Goal: Find specific page/section: Find specific page/section

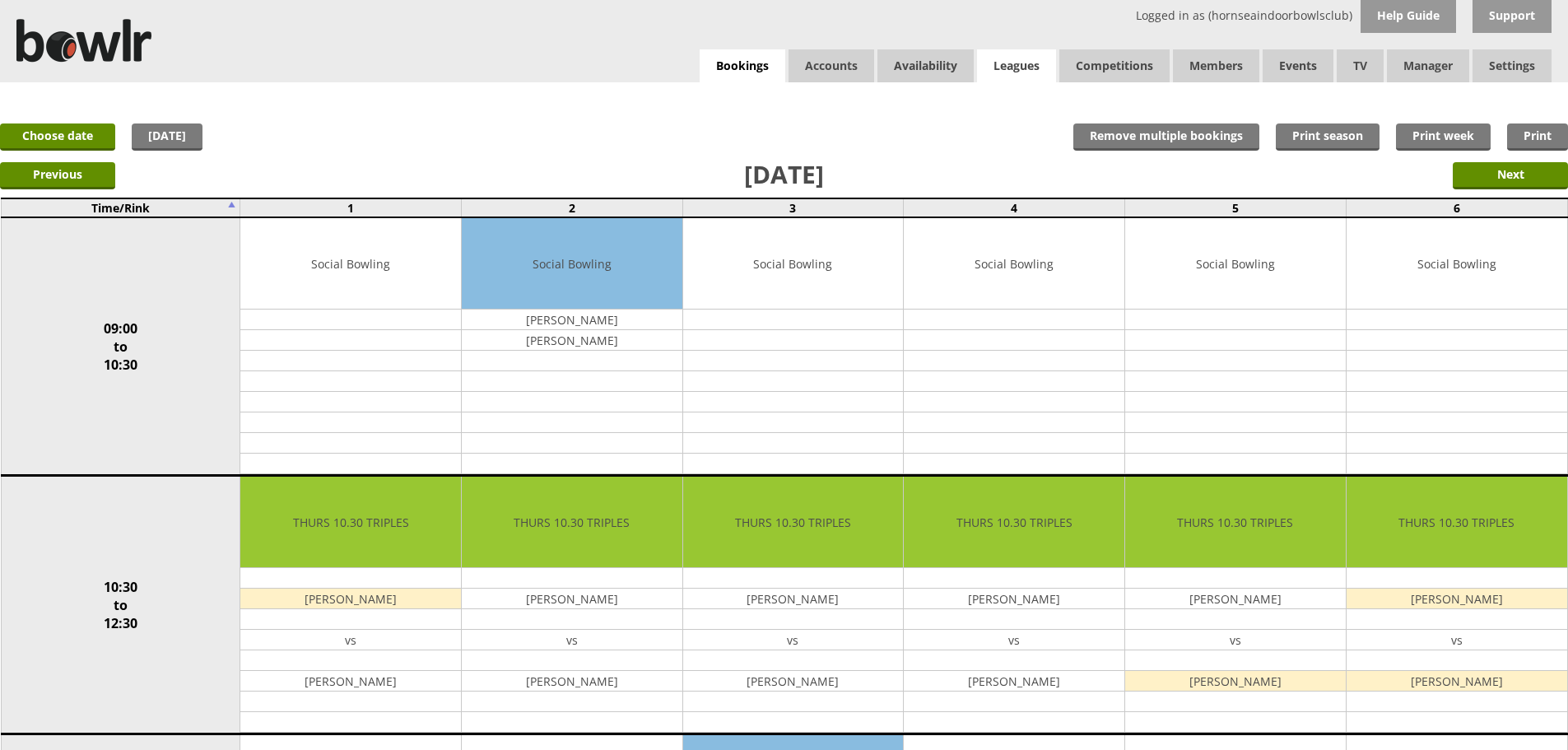
click at [1009, 65] on link "Leagues" at bounding box center [1016, 66] width 79 height 33
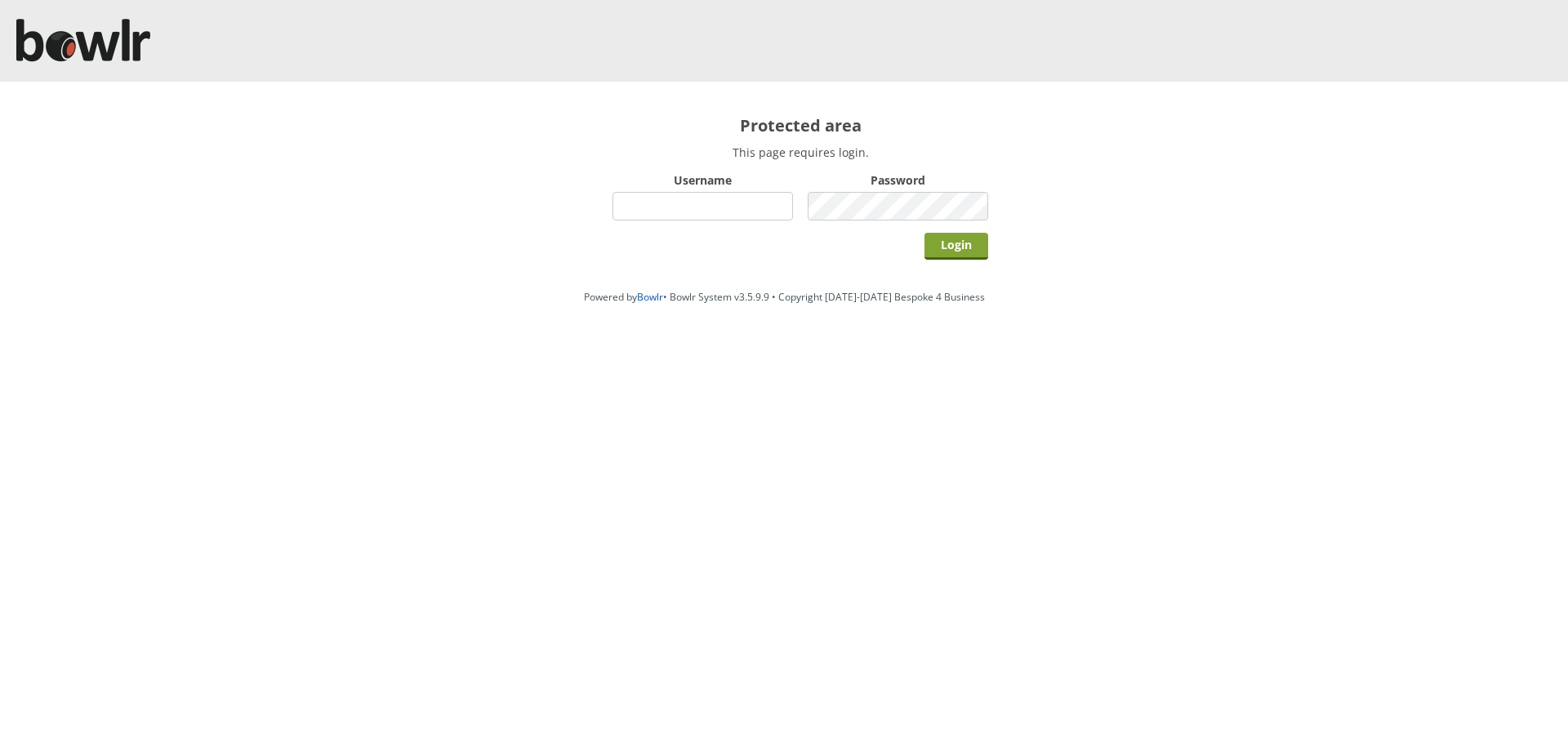
type input "hornseaindoorbowlsclub"
click at [955, 254] on input "Login" at bounding box center [956, 246] width 64 height 27
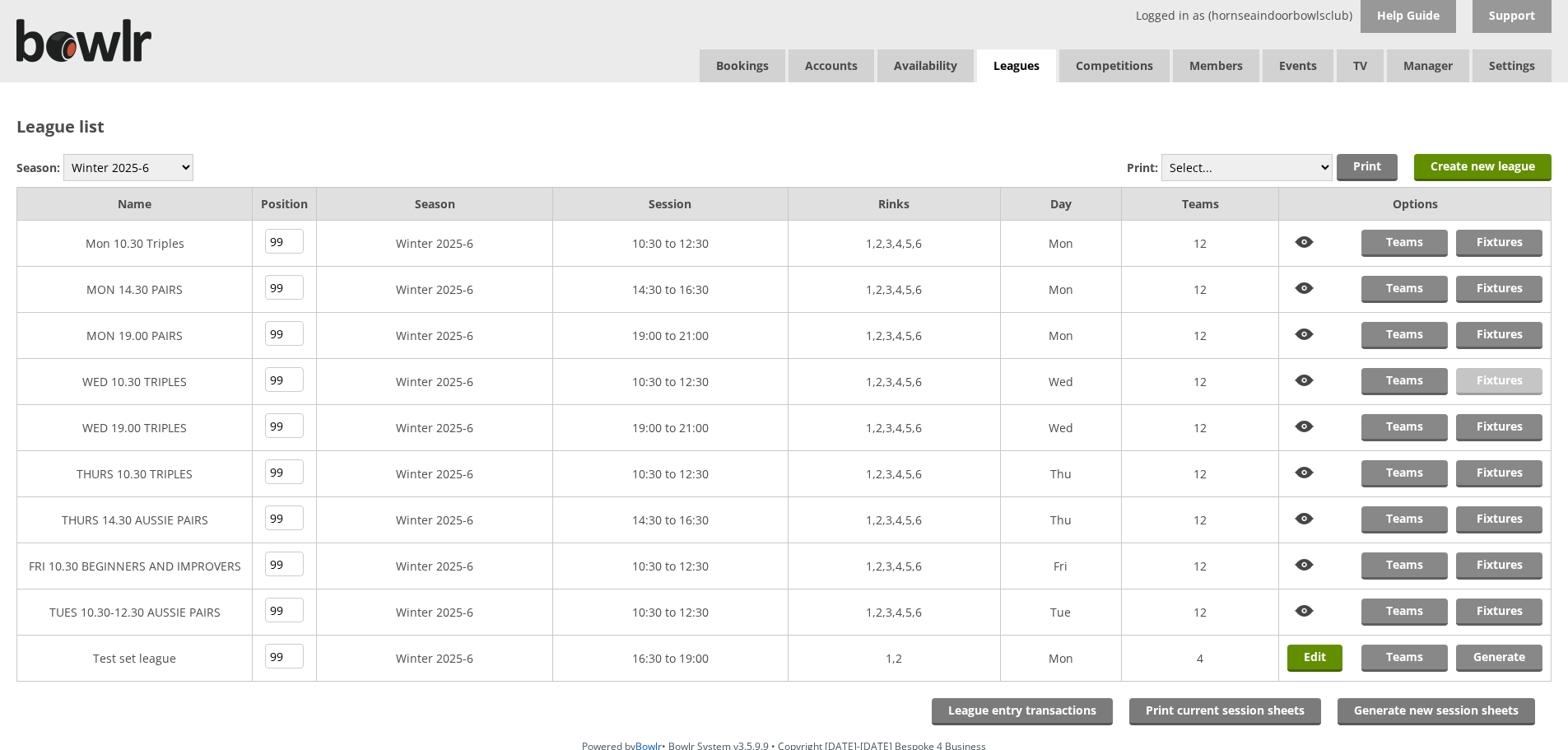
click at [1478, 375] on link "Fixtures" at bounding box center [1499, 382] width 86 height 28
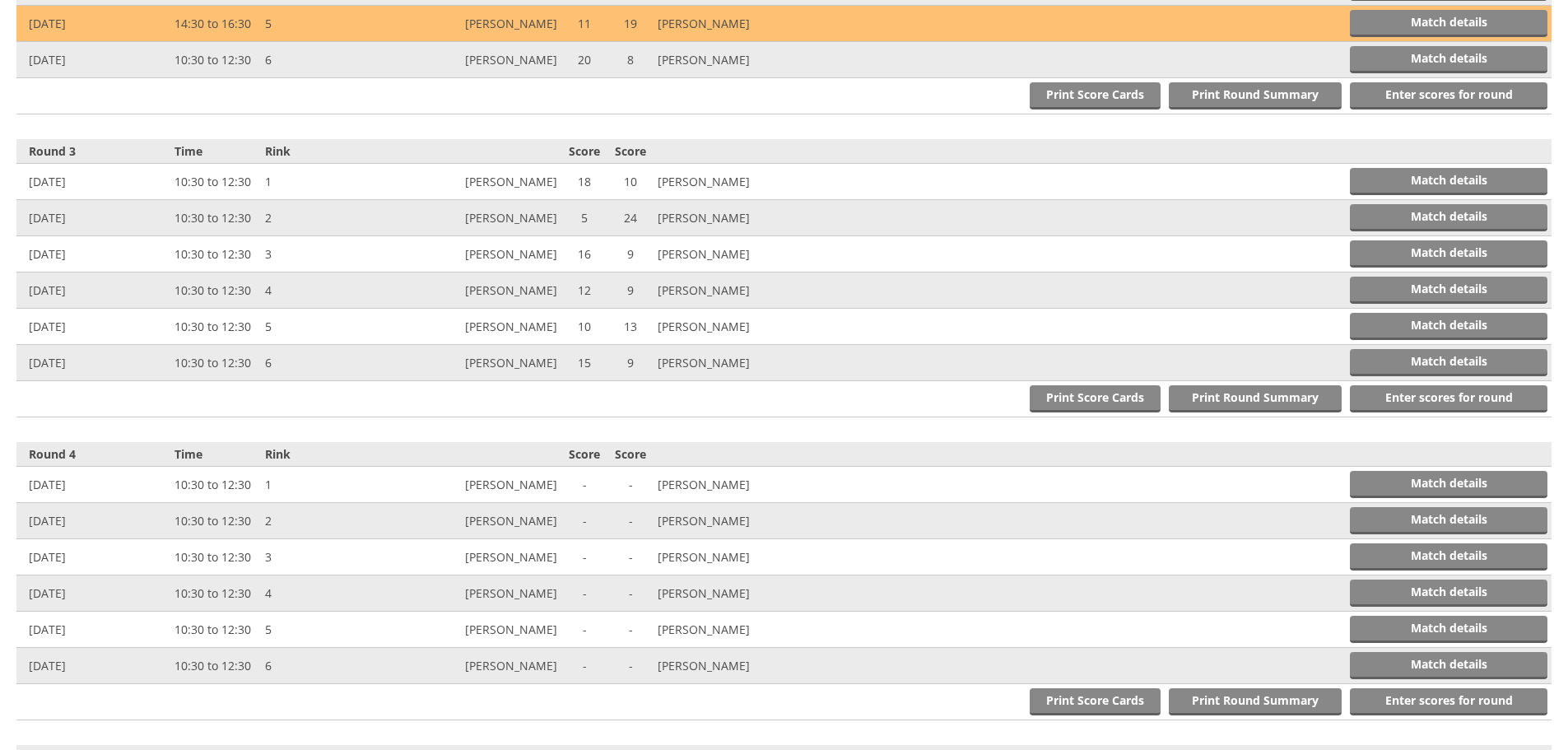
scroll to position [988, 0]
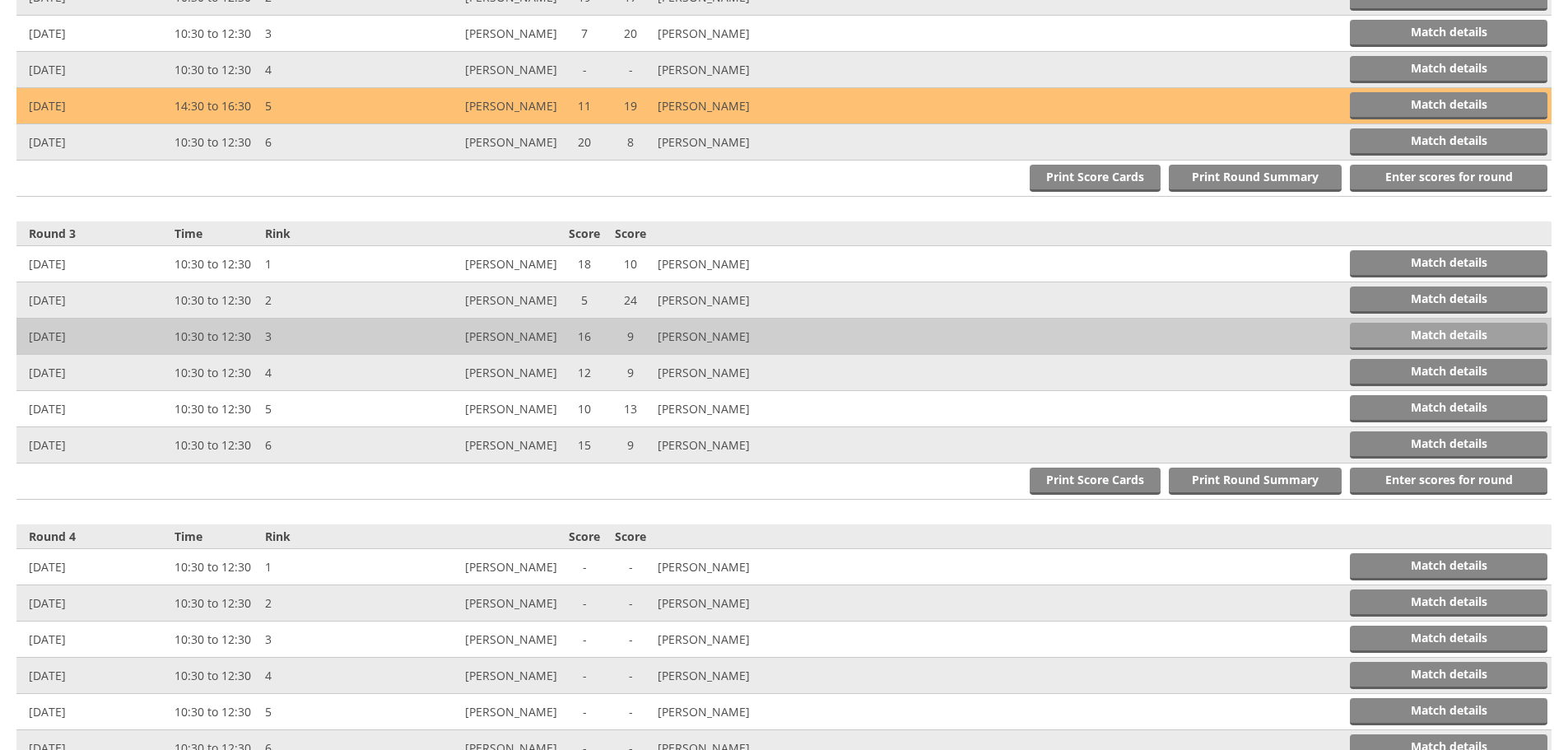
click at [1370, 335] on link "Match details" at bounding box center [1449, 336] width 198 height 28
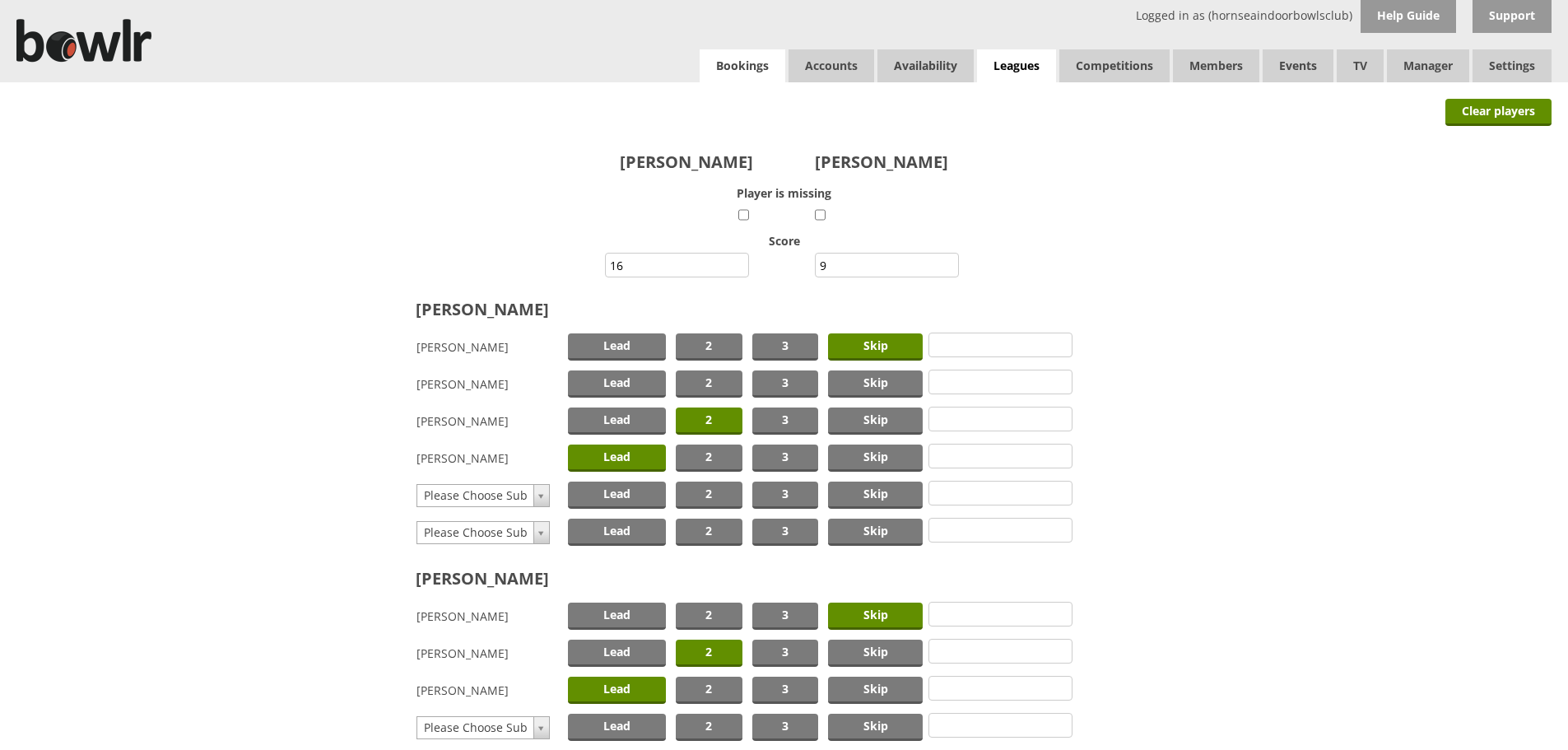
click at [748, 73] on link "Bookings" at bounding box center [742, 66] width 85 height 33
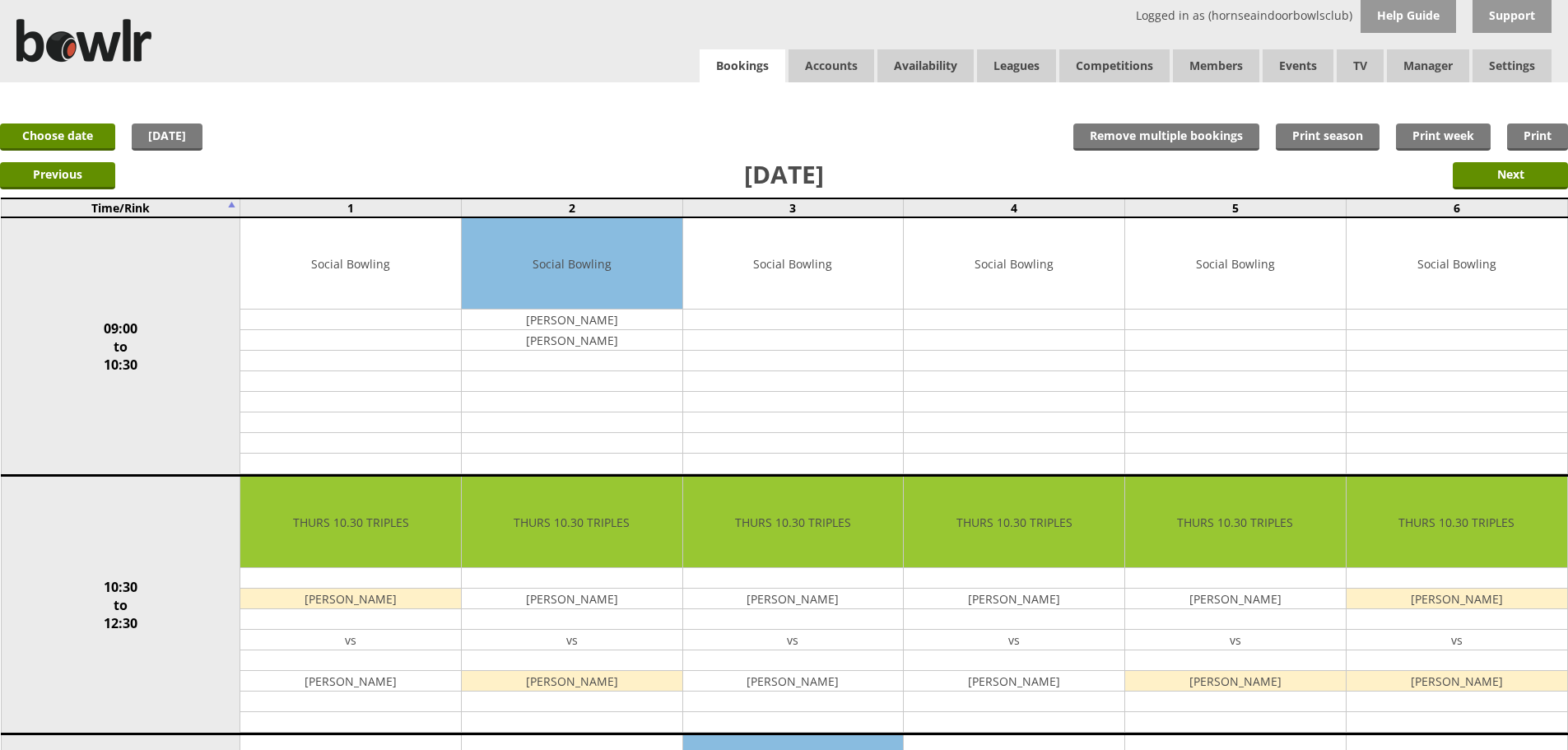
click at [745, 72] on link "Bookings" at bounding box center [742, 67] width 85 height 34
click at [753, 83] on link "Bookings" at bounding box center [742, 67] width 85 height 34
